Goal: Check status: Check status

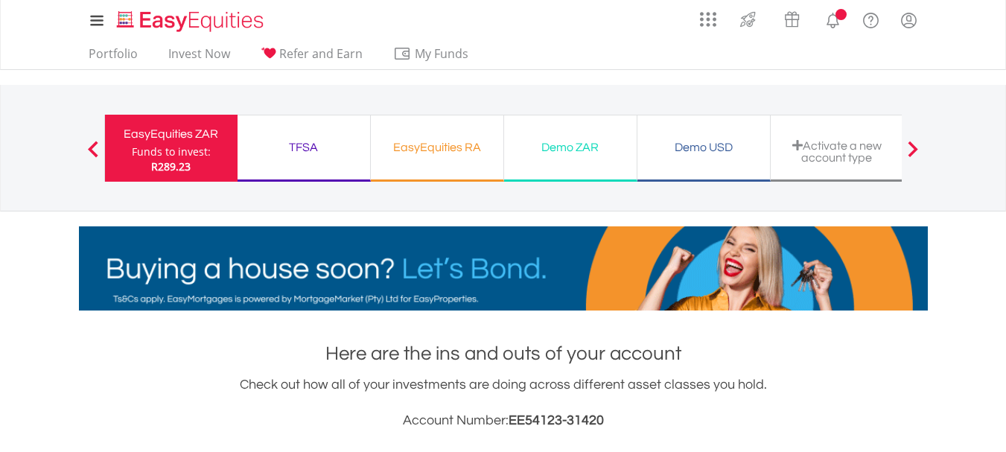
click at [980, 259] on div "My Investments Invest Now New Listings Sell My Recurring Investments Pending Or…" at bounding box center [503, 155] width 1006 height 310
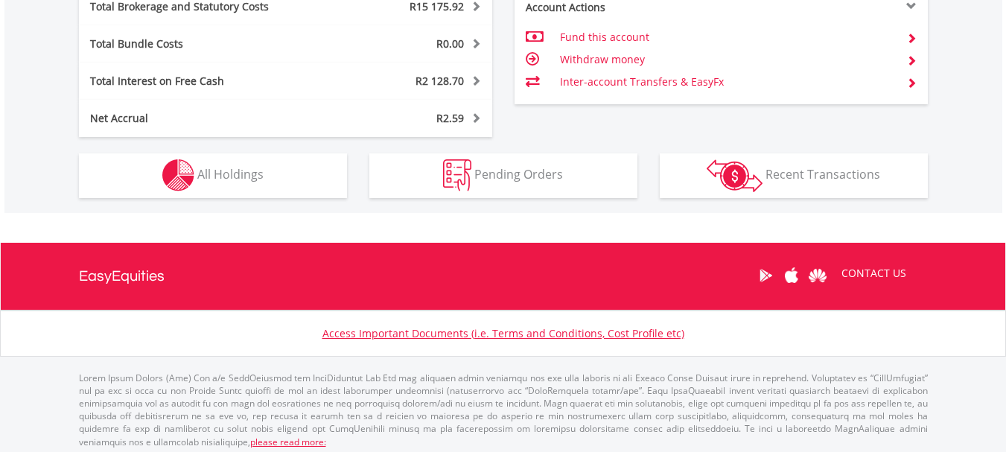
scroll to position [897, 0]
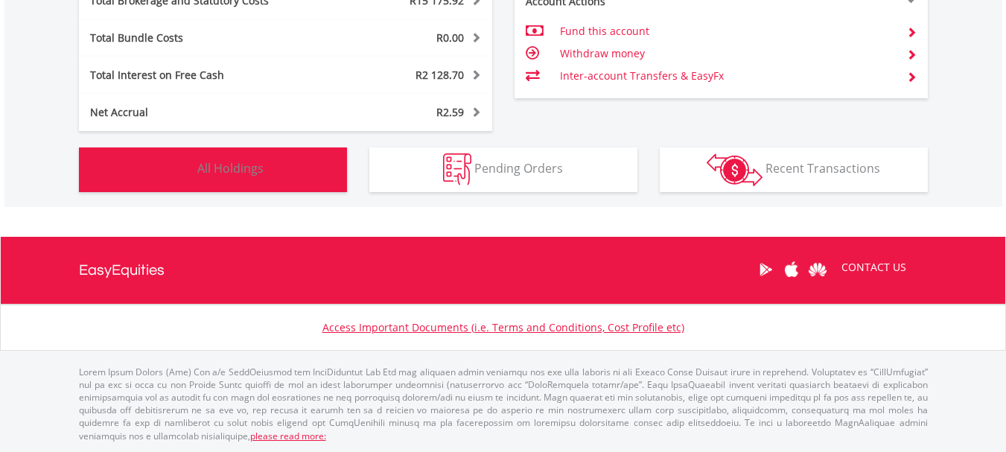
click at [239, 167] on span "All Holdings" at bounding box center [230, 168] width 66 height 16
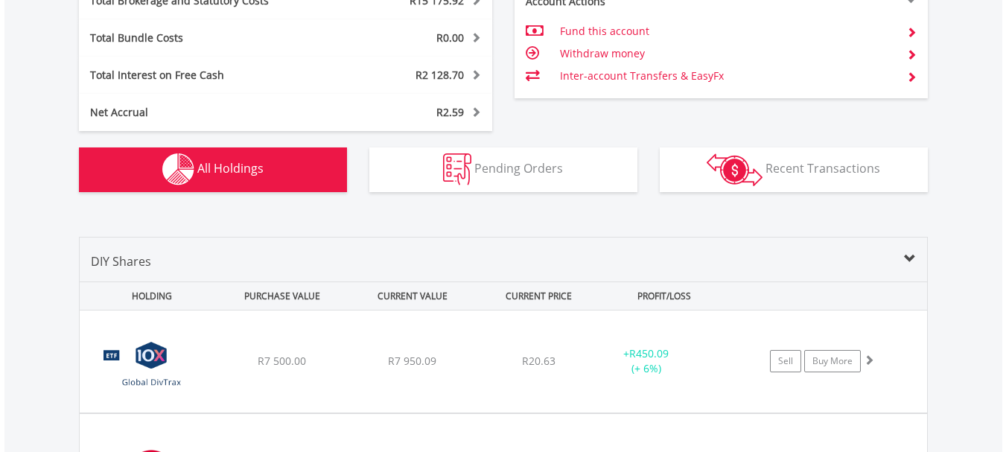
scroll to position [1134, 0]
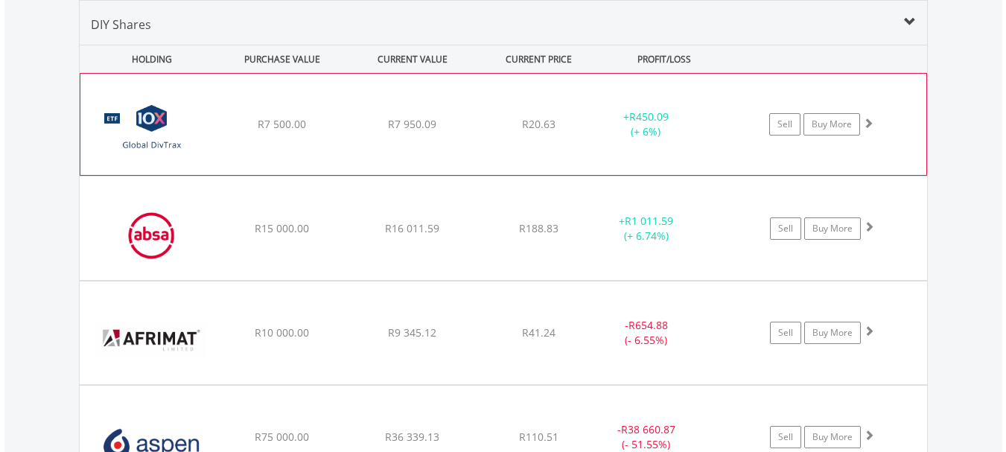
click at [869, 121] on span at bounding box center [868, 123] width 10 height 10
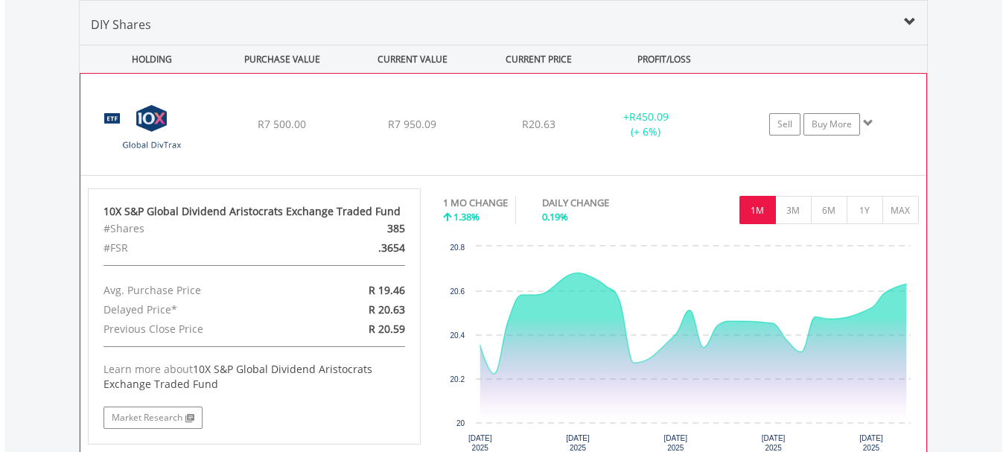
click at [869, 121] on span at bounding box center [868, 123] width 10 height 10
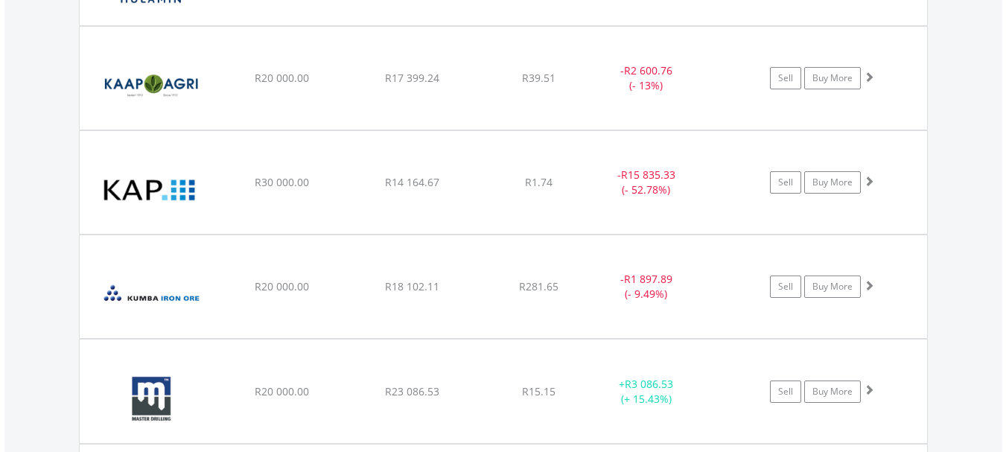
scroll to position [2771, 0]
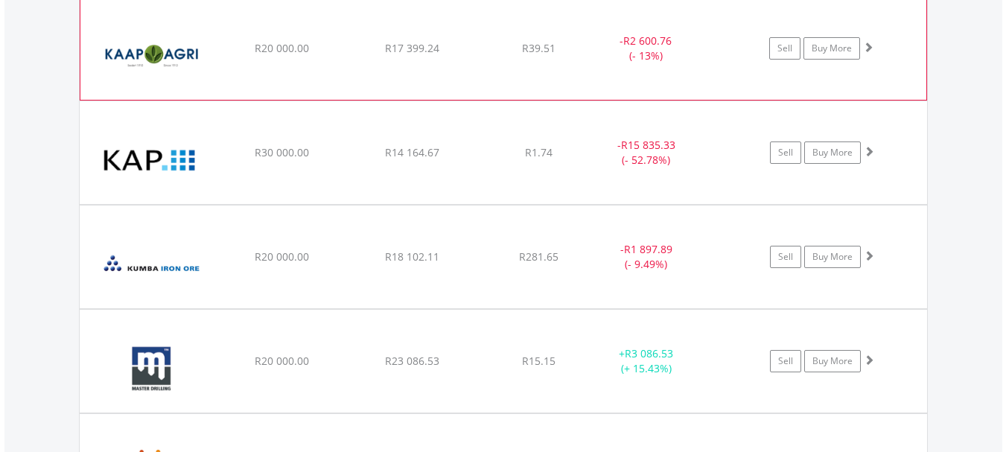
click at [869, 48] on span at bounding box center [868, 47] width 10 height 10
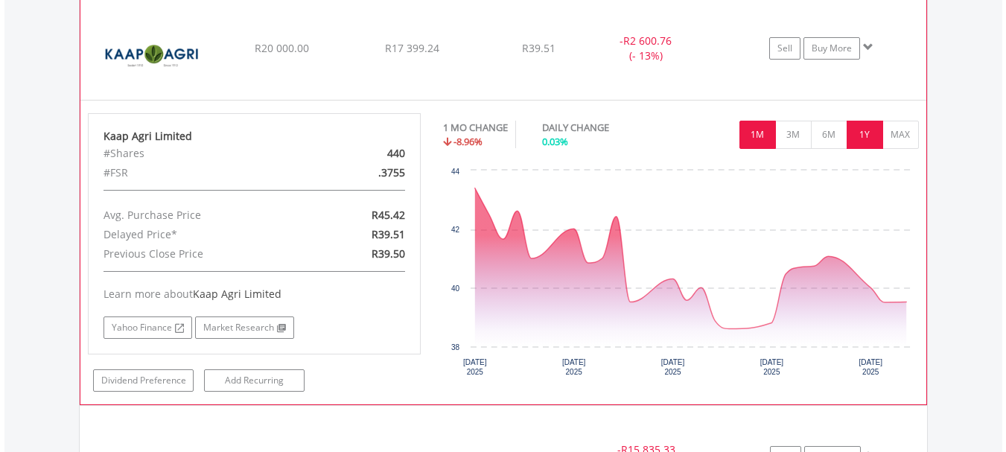
click at [869, 135] on button "1Y" at bounding box center [864, 135] width 36 height 28
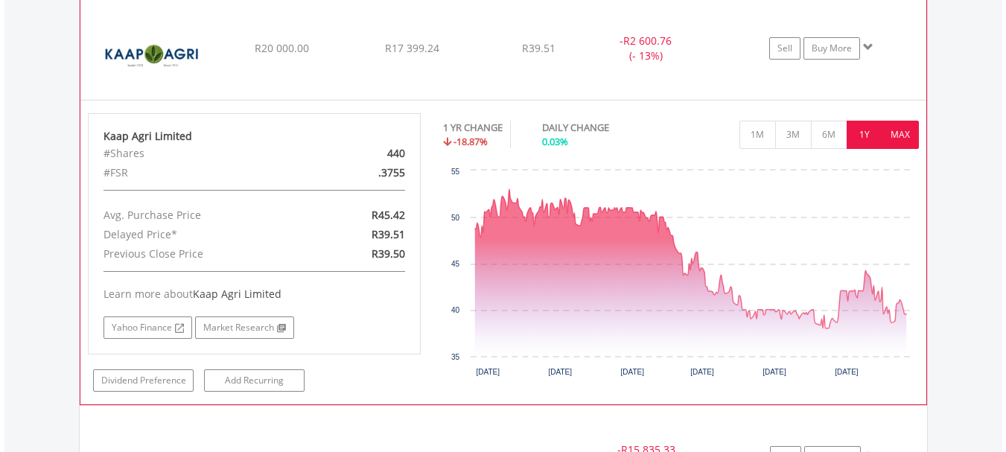
click at [899, 132] on button "MAX" at bounding box center [900, 135] width 36 height 28
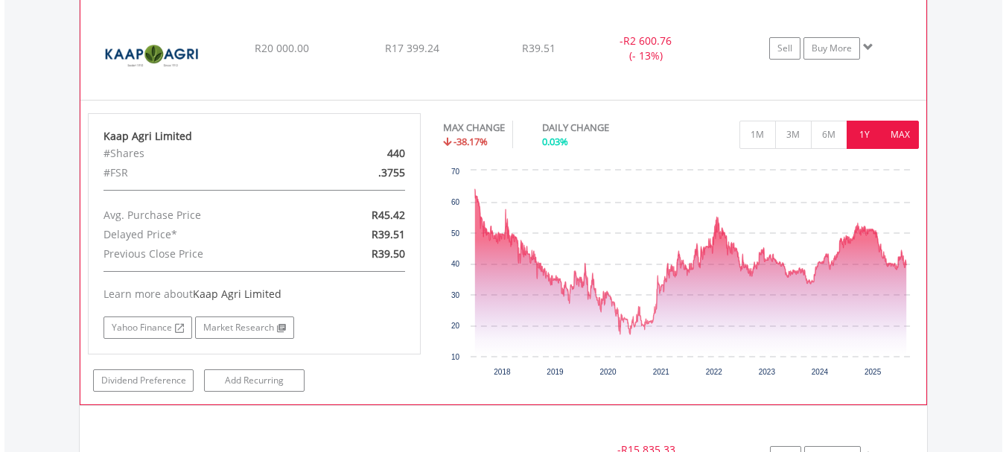
click at [863, 130] on button "1Y" at bounding box center [864, 135] width 36 height 28
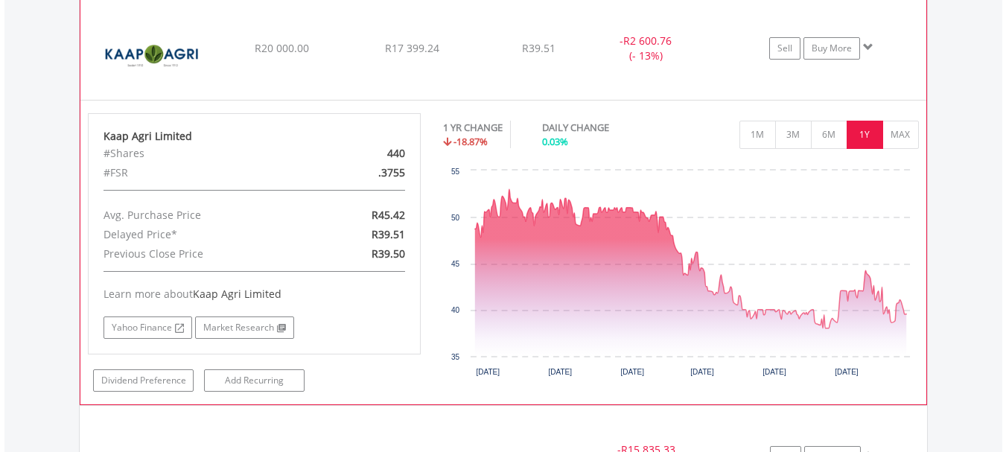
click at [867, 47] on span at bounding box center [868, 47] width 10 height 10
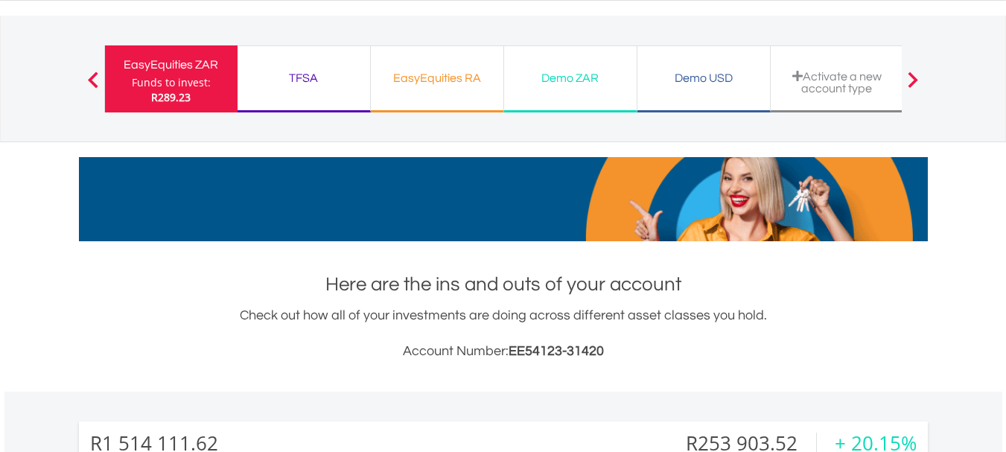
scroll to position [0, 0]
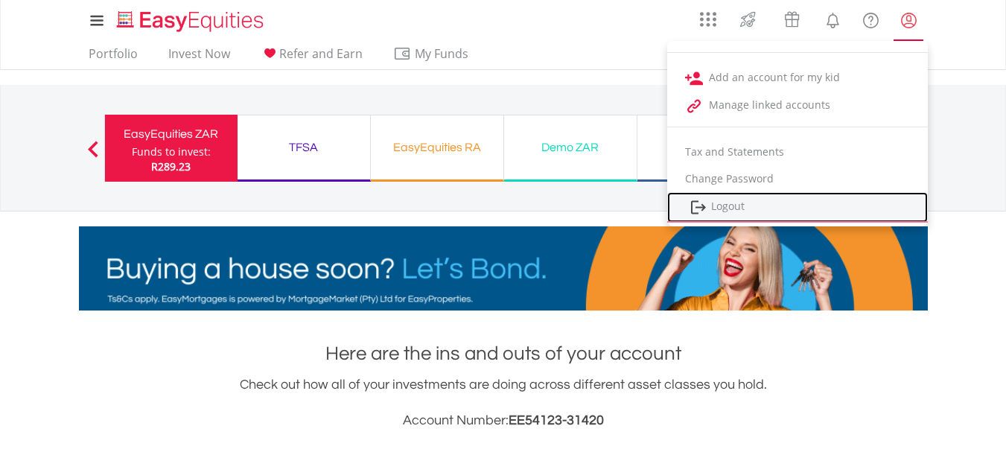
click at [732, 204] on link "Logout" at bounding box center [797, 207] width 261 height 31
